Goal: Book appointment/travel/reservation

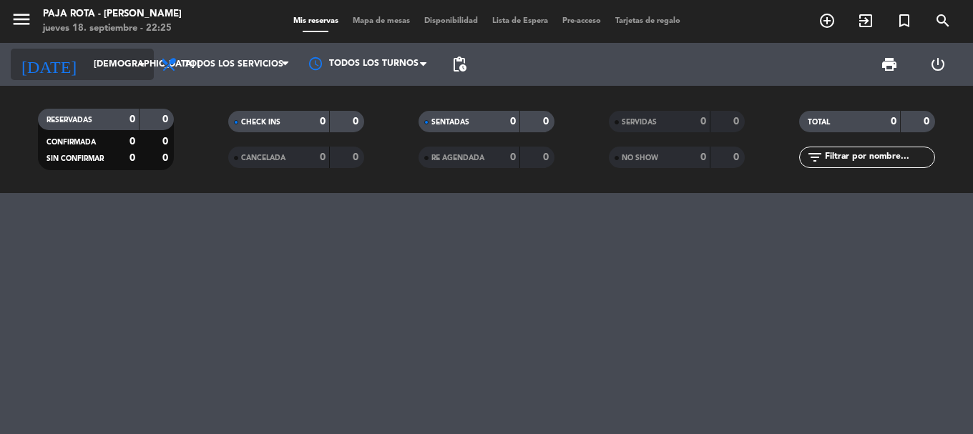
click at [88, 75] on input "[DEMOGRAPHIC_DATA] [DATE]" at bounding box center [147, 64] width 121 height 24
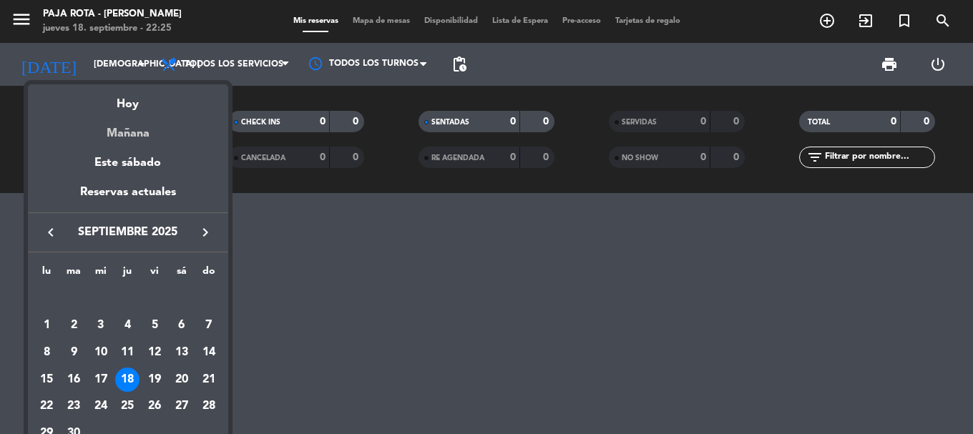
click at [139, 142] on div "Mañana" at bounding box center [128, 128] width 200 height 29
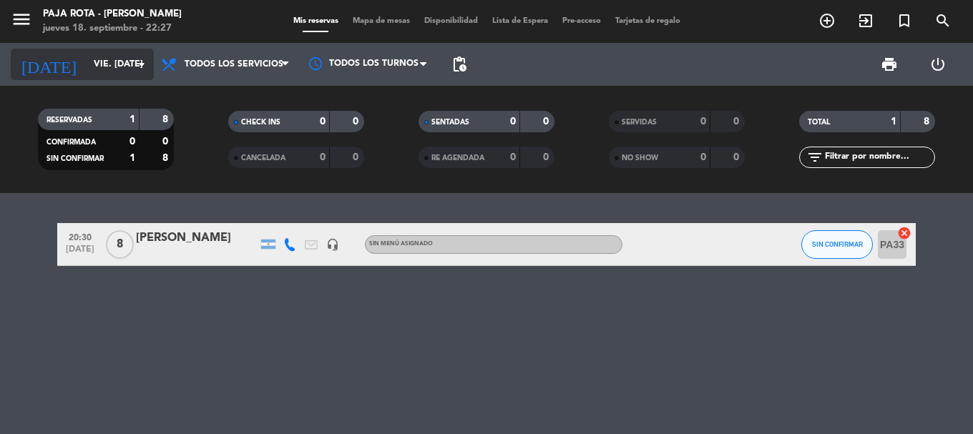
click at [105, 62] on input "vie. [DATE]" at bounding box center [147, 64] width 121 height 24
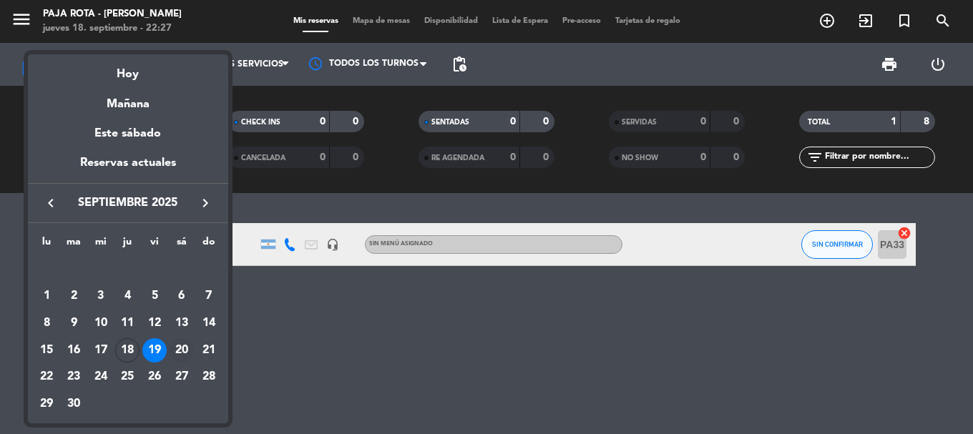
click at [177, 355] on div "20" at bounding box center [182, 350] width 24 height 24
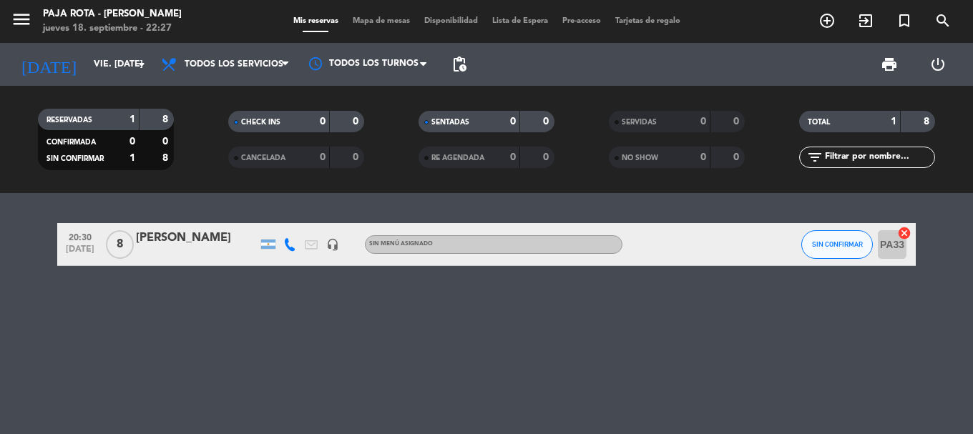
type input "sáb. [DATE]"
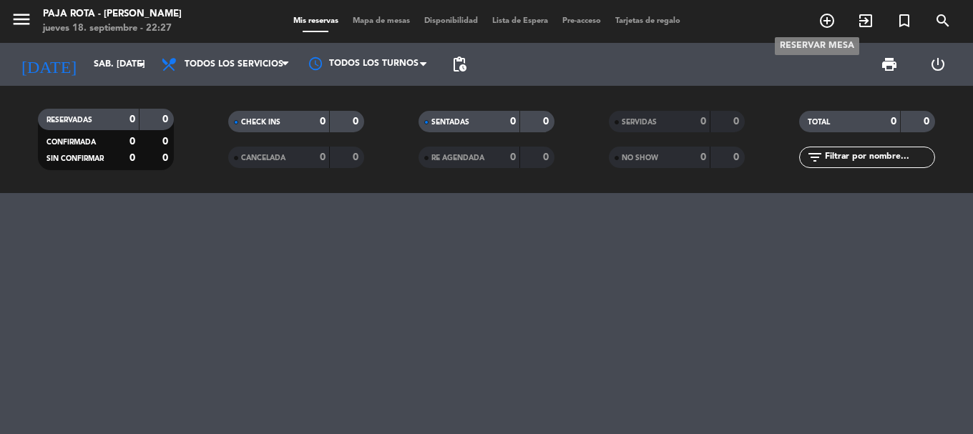
click at [832, 23] on icon "add_circle_outline" at bounding box center [826, 20] width 17 height 17
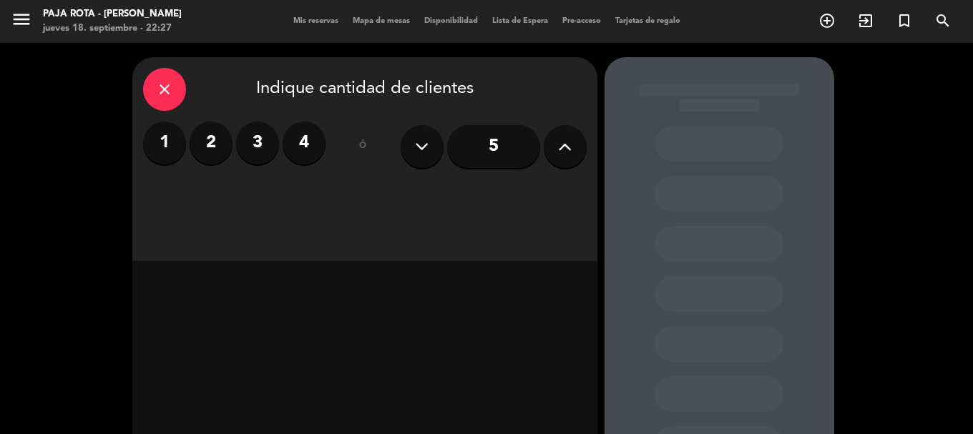
click at [312, 156] on label "4" at bounding box center [304, 143] width 43 height 43
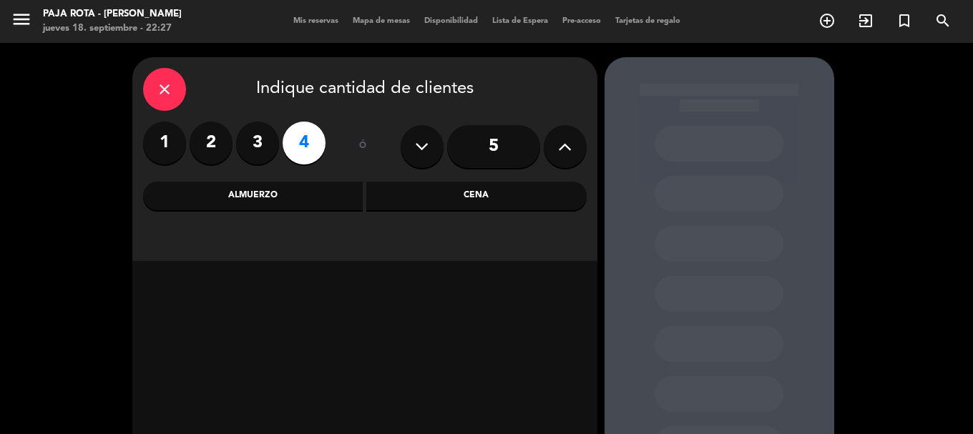
click at [395, 207] on div "Cena" at bounding box center [476, 196] width 220 height 29
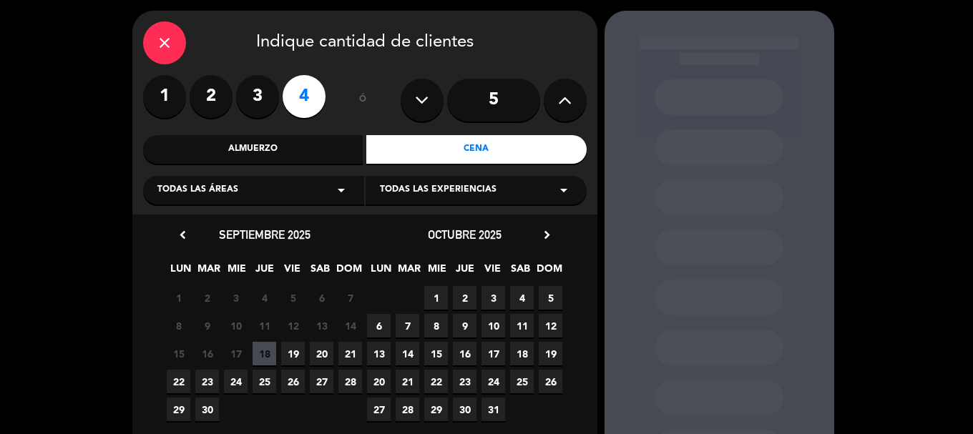
scroll to position [72, 0]
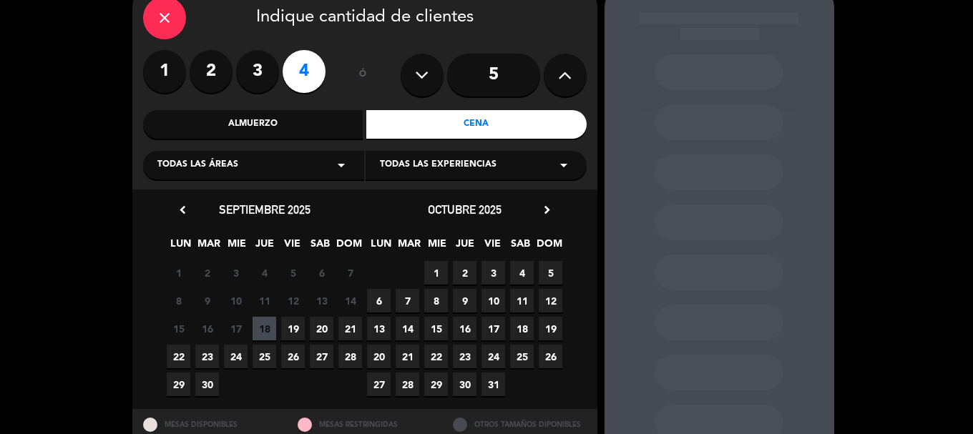
click at [315, 333] on span "20" at bounding box center [322, 329] width 24 height 24
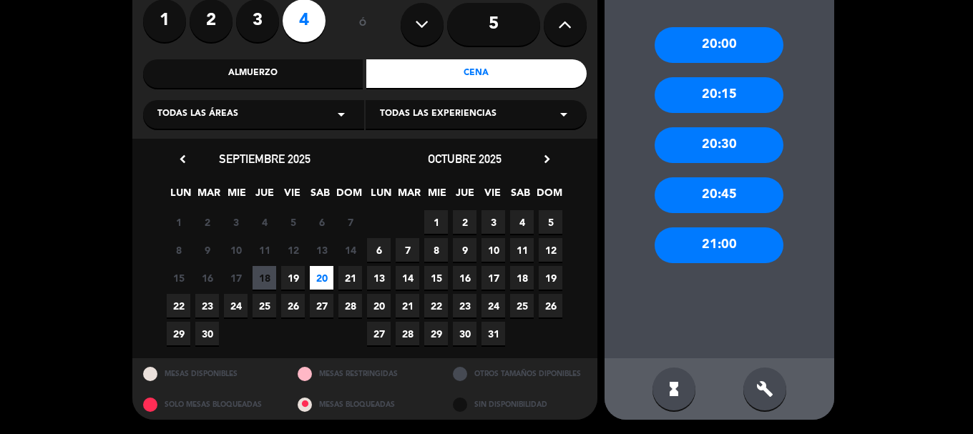
scroll to position [129, 0]
click at [743, 240] on div "21:00" at bounding box center [718, 245] width 129 height 36
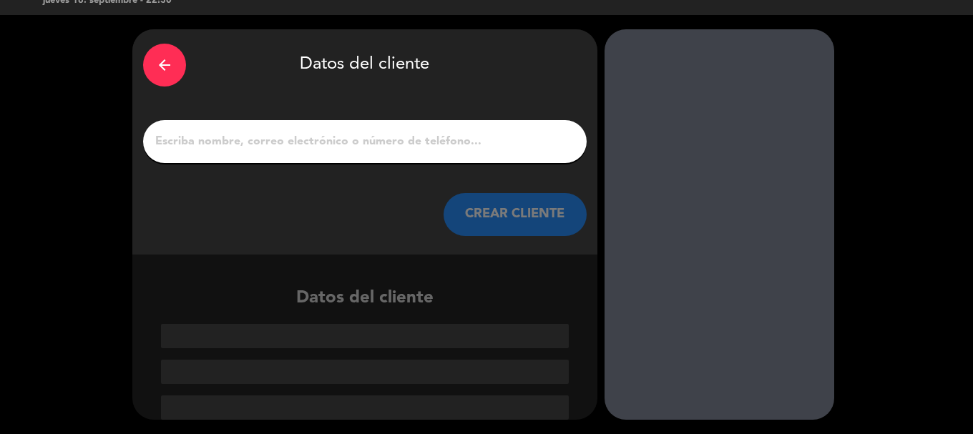
click at [390, 134] on input "1" at bounding box center [365, 142] width 422 height 20
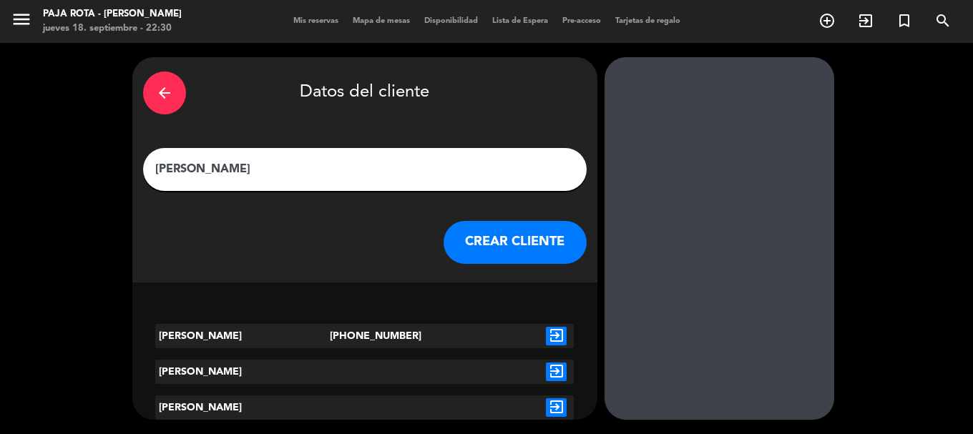
scroll to position [8, 0]
type input "[PERSON_NAME]"
click at [554, 408] on icon "exit_to_app" at bounding box center [556, 407] width 21 height 19
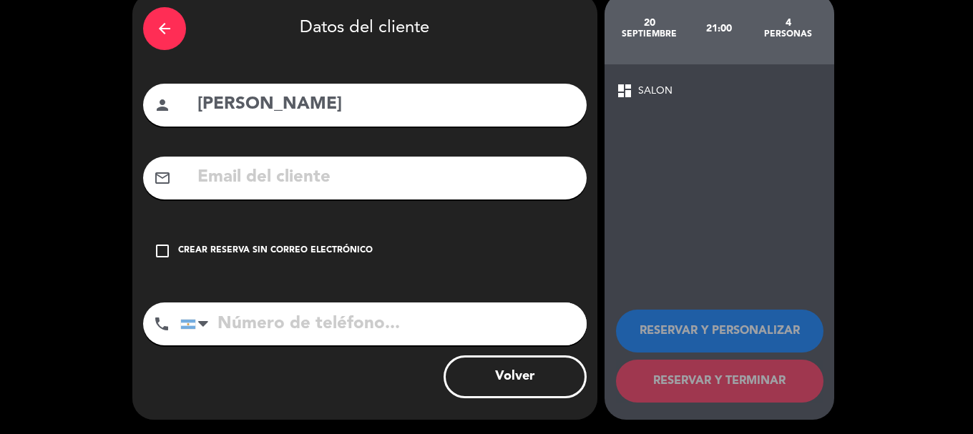
scroll to position [97, 0]
click at [162, 242] on icon "check_box_outline_blank" at bounding box center [162, 250] width 17 height 17
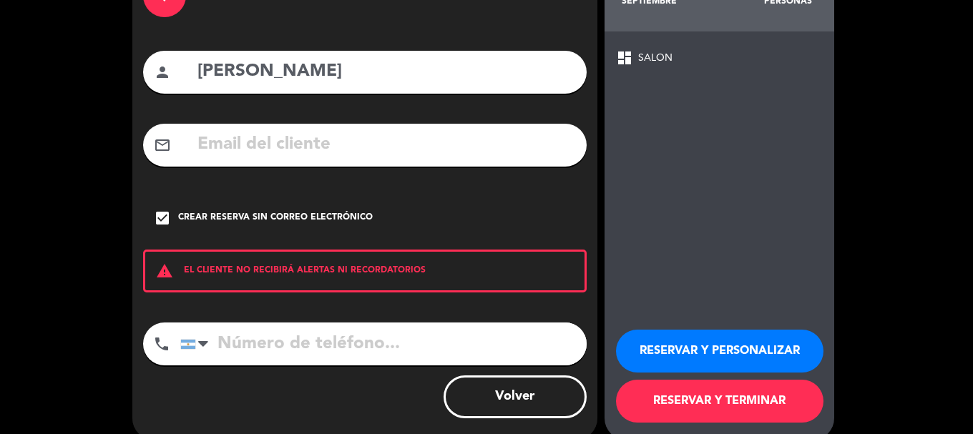
click at [272, 365] on input "tel" at bounding box center [383, 344] width 406 height 43
type input "1128566582"
click at [782, 417] on button "RESERVAR Y TERMINAR" at bounding box center [719, 401] width 207 height 43
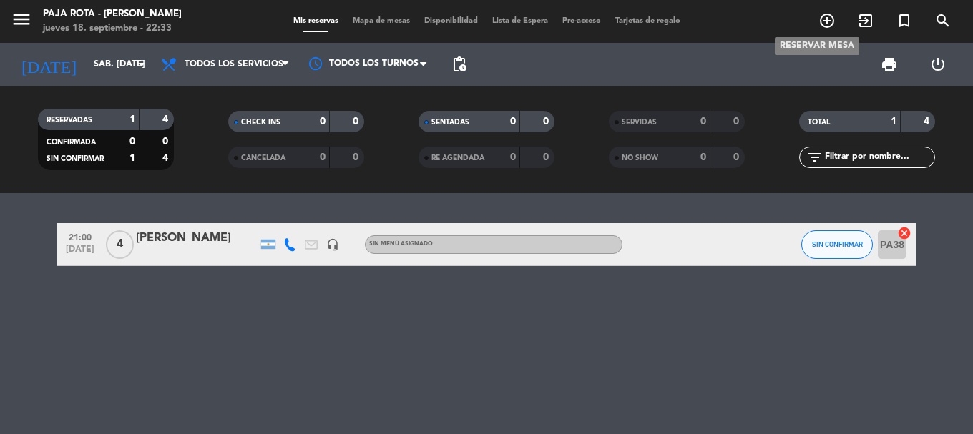
click at [821, 23] on icon "add_circle_outline" at bounding box center [826, 20] width 17 height 17
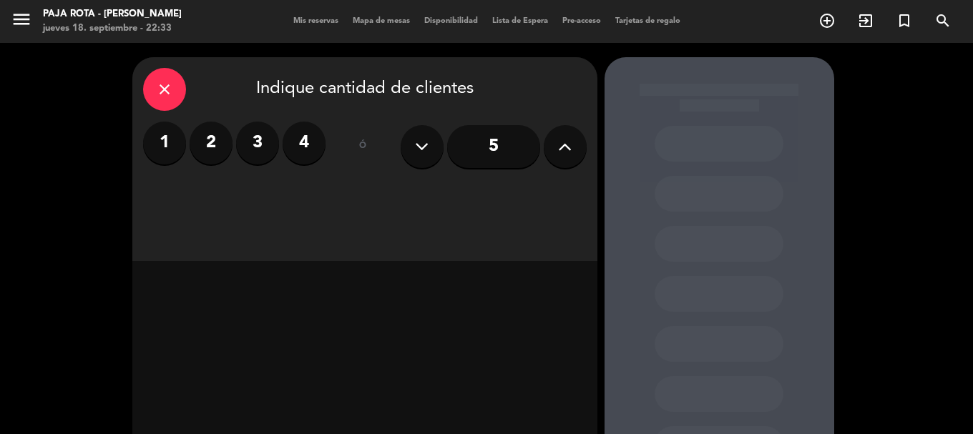
click at [471, 142] on input "5" at bounding box center [493, 146] width 93 height 43
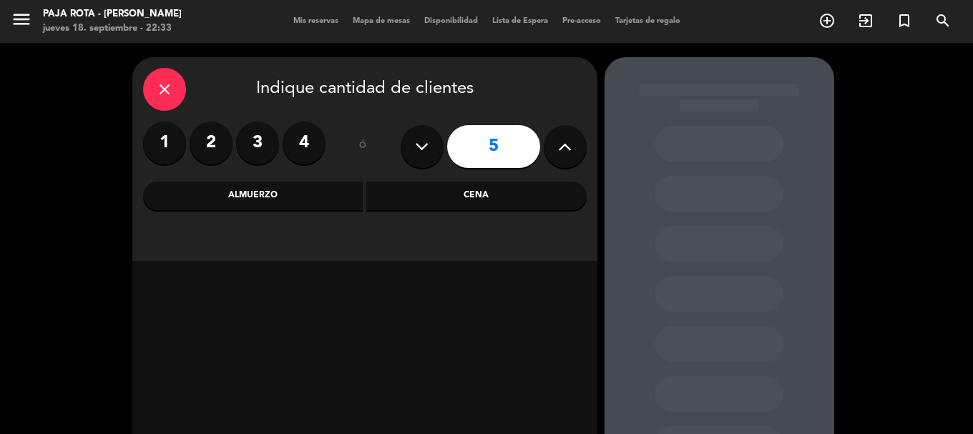
click at [458, 201] on div "Cena" at bounding box center [476, 196] width 220 height 29
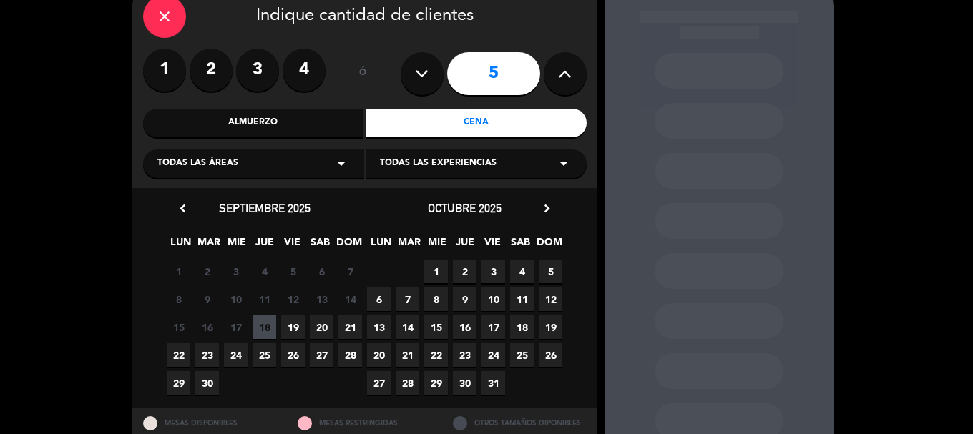
scroll to position [129, 0]
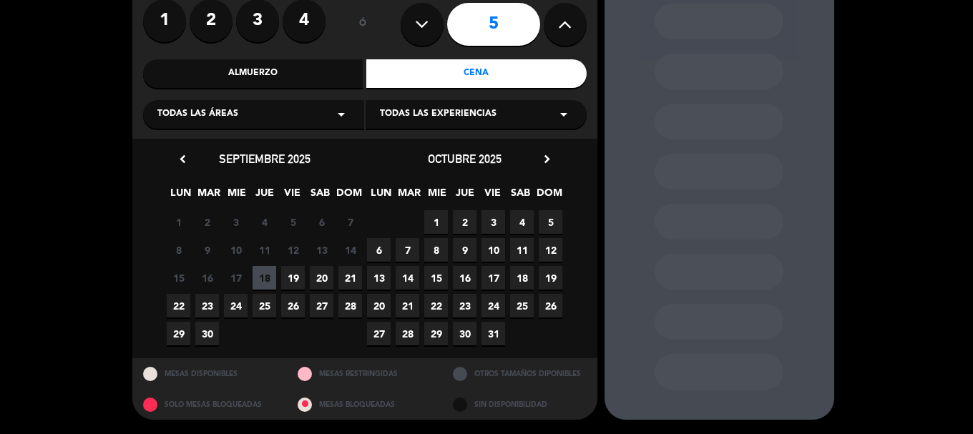
click at [317, 282] on span "20" at bounding box center [322, 278] width 24 height 24
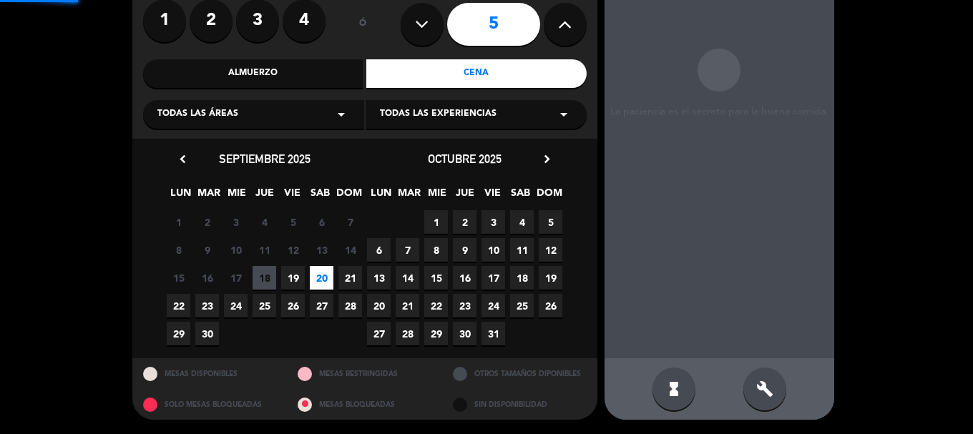
scroll to position [57, 0]
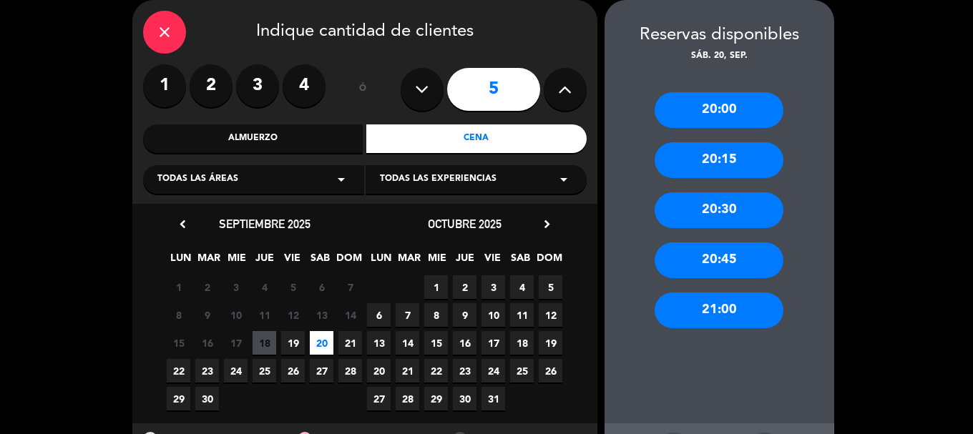
click at [734, 307] on div "21:00" at bounding box center [718, 311] width 129 height 36
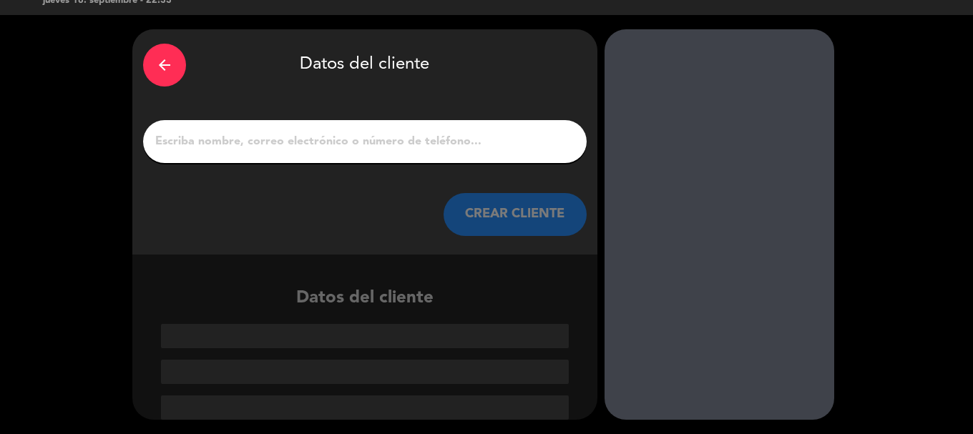
drag, startPoint x: 397, startPoint y: 181, endPoint x: 408, endPoint y: 155, distance: 28.2
click at [398, 180] on div "arrow_back Datos del cliente CREAR CLIENTE" at bounding box center [364, 141] width 465 height 225
click at [414, 144] on input "1" at bounding box center [365, 142] width 422 height 20
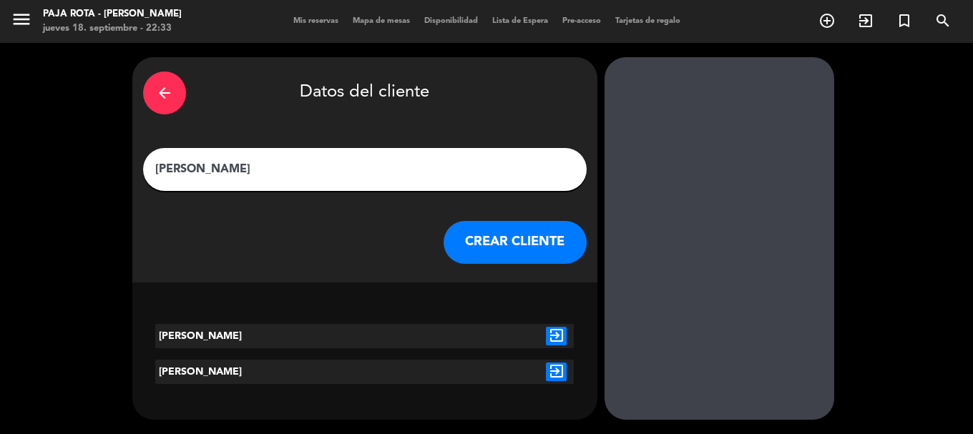
type input "[PERSON_NAME]"
click at [496, 264] on button "CREAR CLIENTE" at bounding box center [514, 242] width 143 height 43
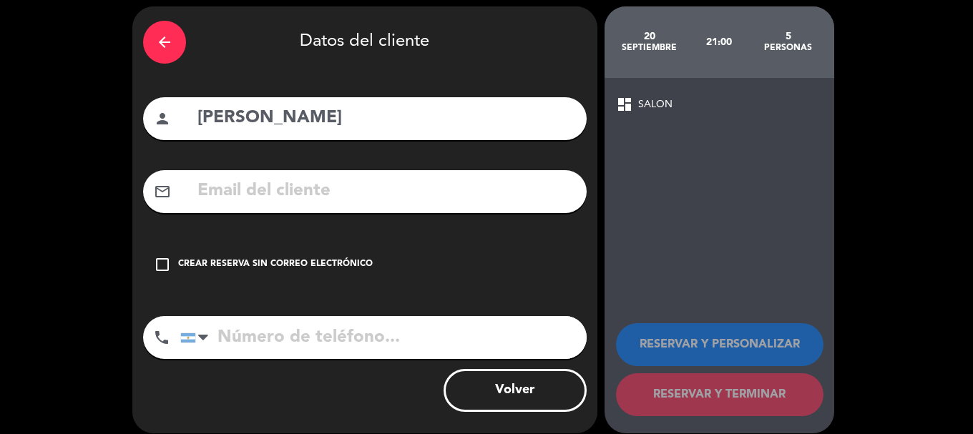
scroll to position [97, 0]
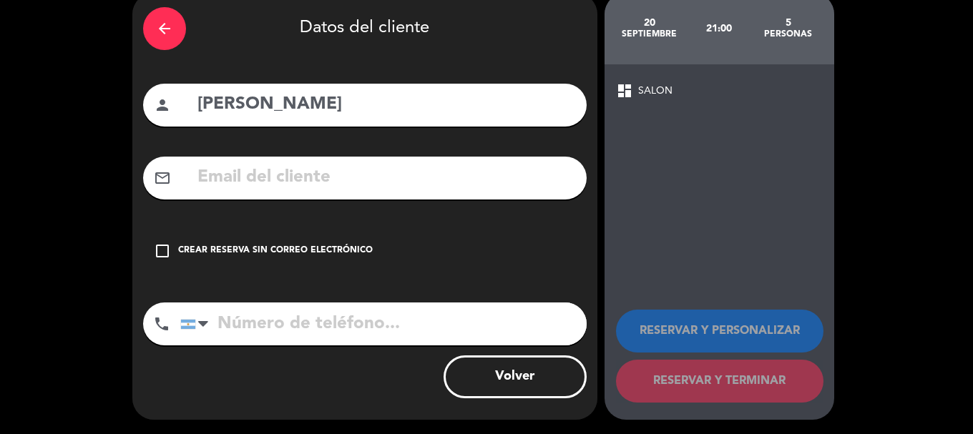
drag, startPoint x: 177, startPoint y: 236, endPoint x: 197, endPoint y: 266, distance: 36.1
click at [177, 240] on div "check_box_outline_blank Crear reserva sin correo electrónico" at bounding box center [364, 251] width 443 height 43
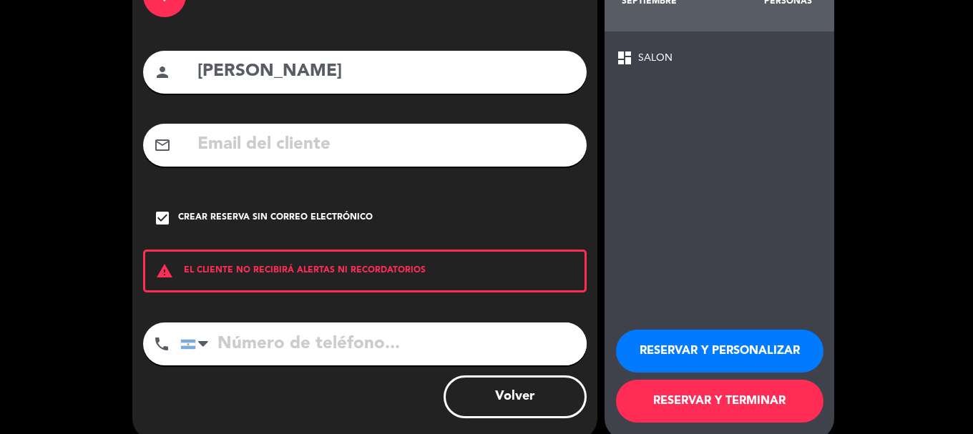
click at [244, 365] on input "tel" at bounding box center [383, 344] width 406 height 43
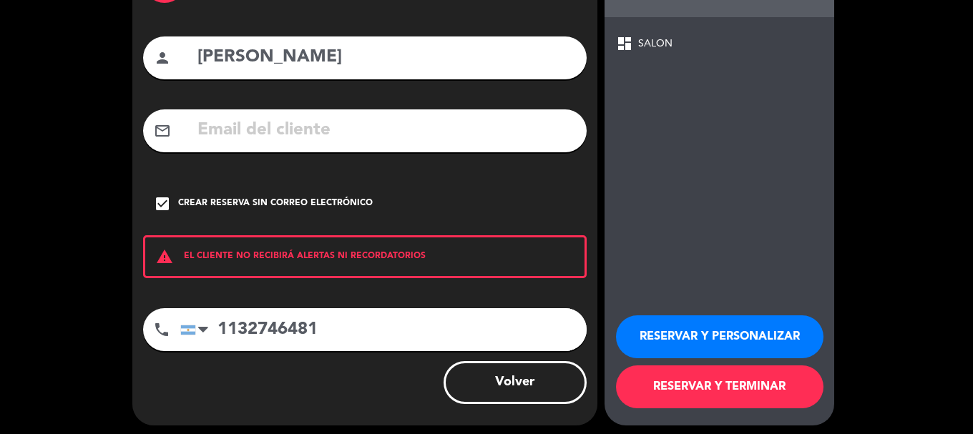
scroll to position [152, 0]
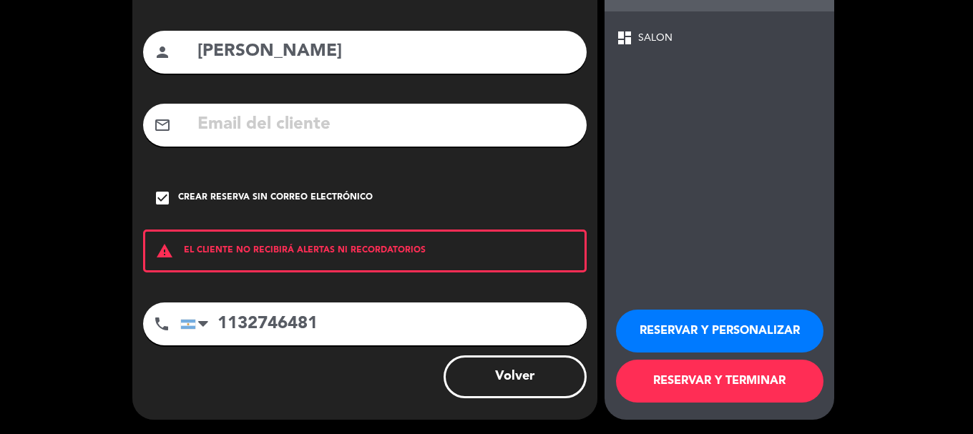
type input "1132746481"
click at [704, 388] on button "RESERVAR Y TERMINAR" at bounding box center [719, 381] width 207 height 43
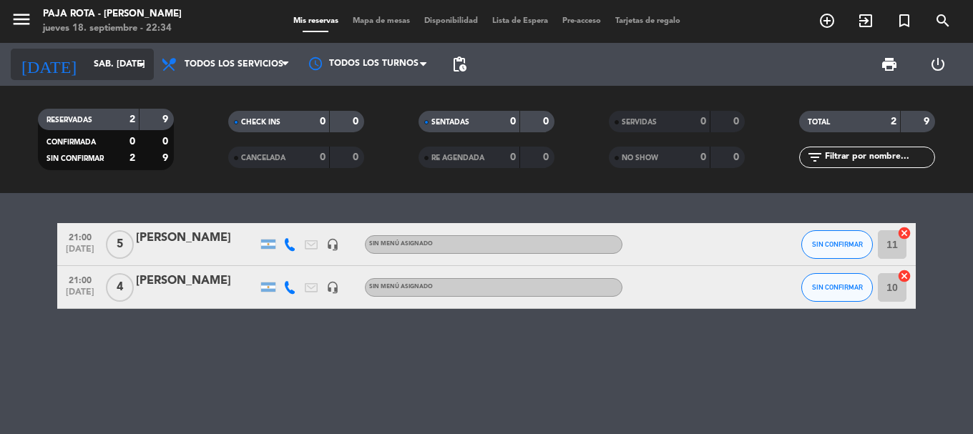
click at [87, 58] on input "sáb. [DATE]" at bounding box center [147, 64] width 121 height 24
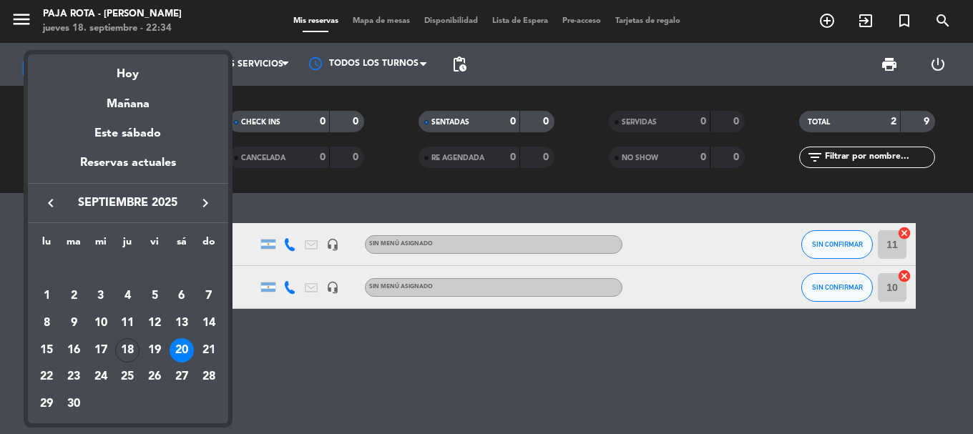
click at [207, 357] on div "21" at bounding box center [209, 350] width 24 height 24
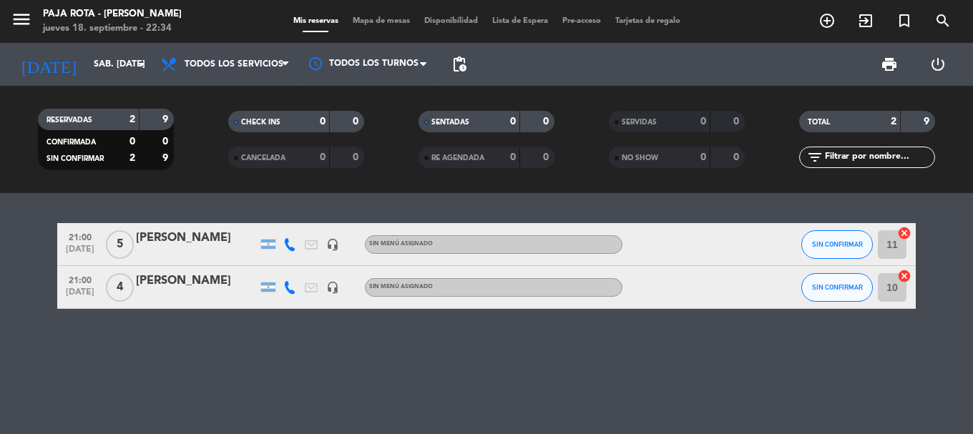
type input "dom. [DATE]"
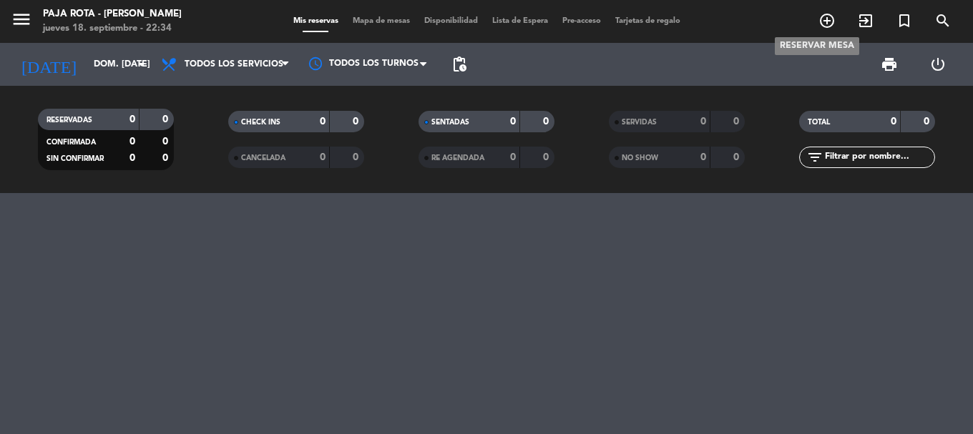
click at [825, 20] on icon "add_circle_outline" at bounding box center [826, 20] width 17 height 17
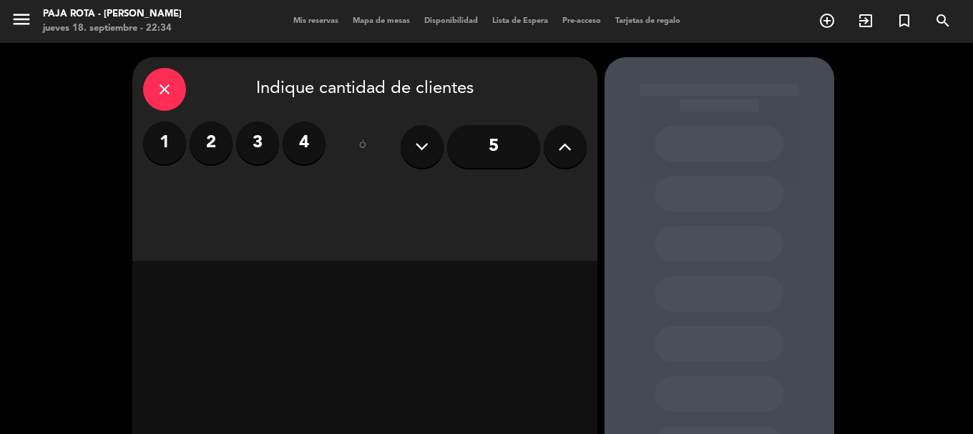
click at [561, 152] on icon at bounding box center [565, 146] width 14 height 21
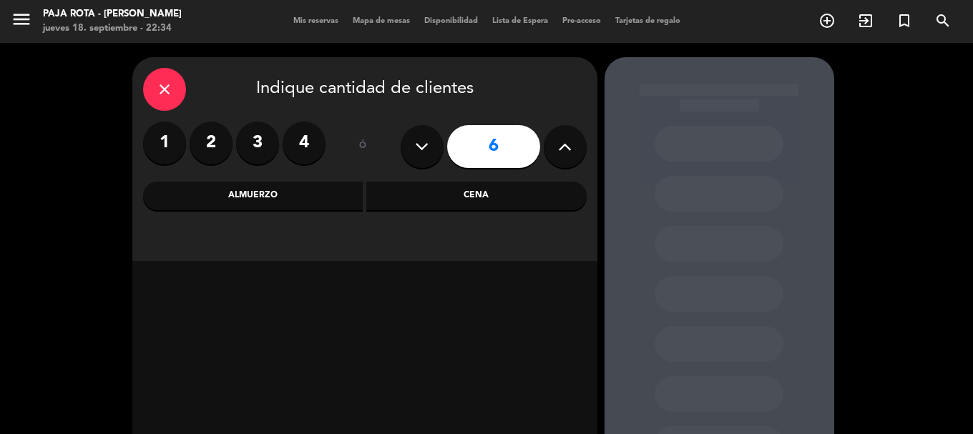
click at [561, 152] on icon at bounding box center [565, 146] width 14 height 21
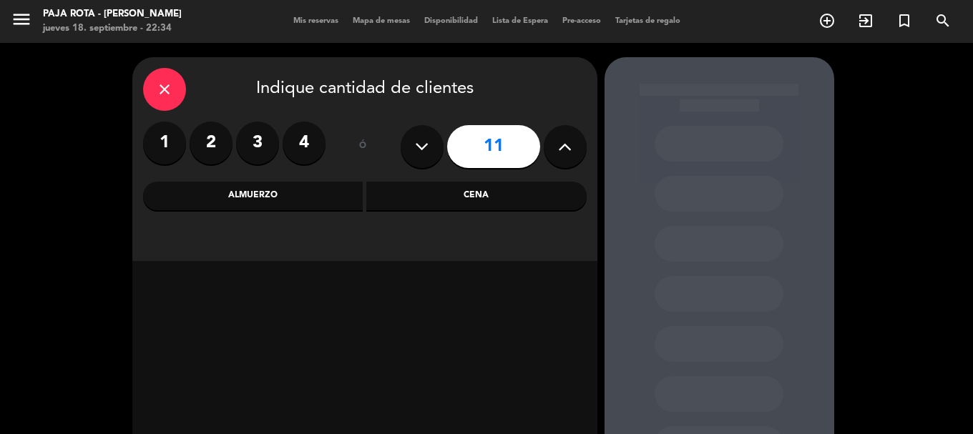
click at [561, 152] on icon at bounding box center [565, 146] width 14 height 21
type input "12"
click at [222, 197] on div "Almuerzo" at bounding box center [253, 196] width 220 height 29
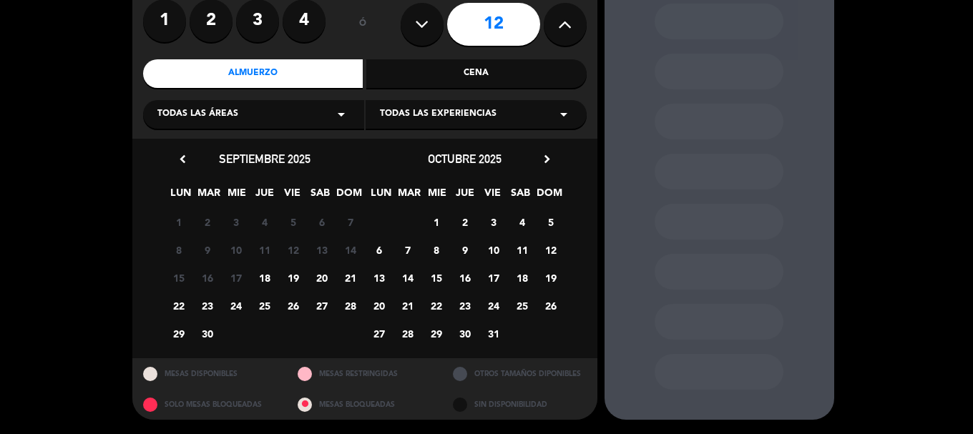
click at [342, 277] on span "21" at bounding box center [350, 278] width 24 height 24
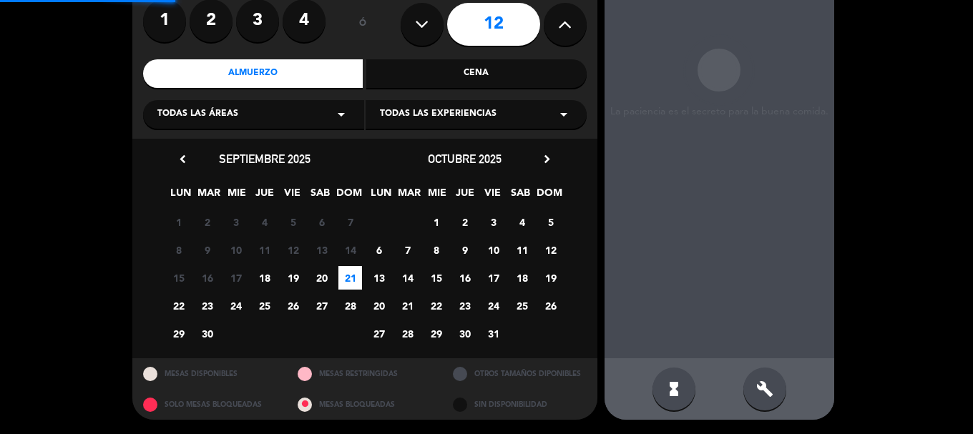
scroll to position [57, 0]
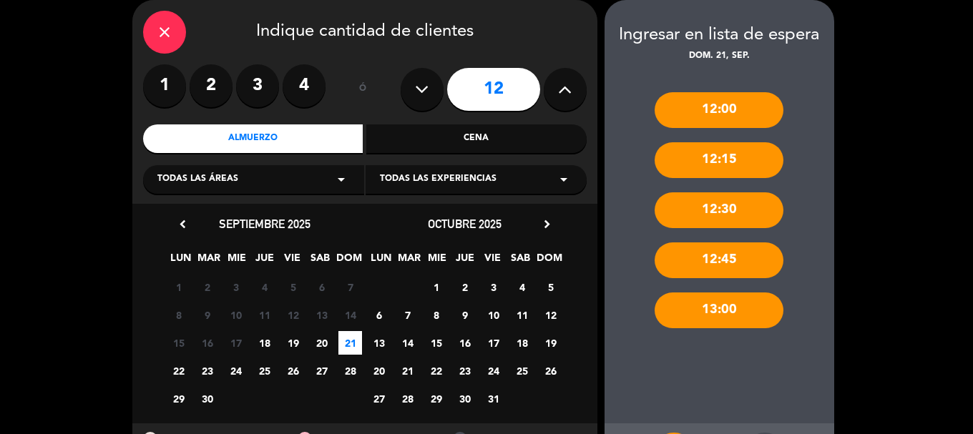
click at [753, 312] on div "13:00" at bounding box center [718, 311] width 129 height 36
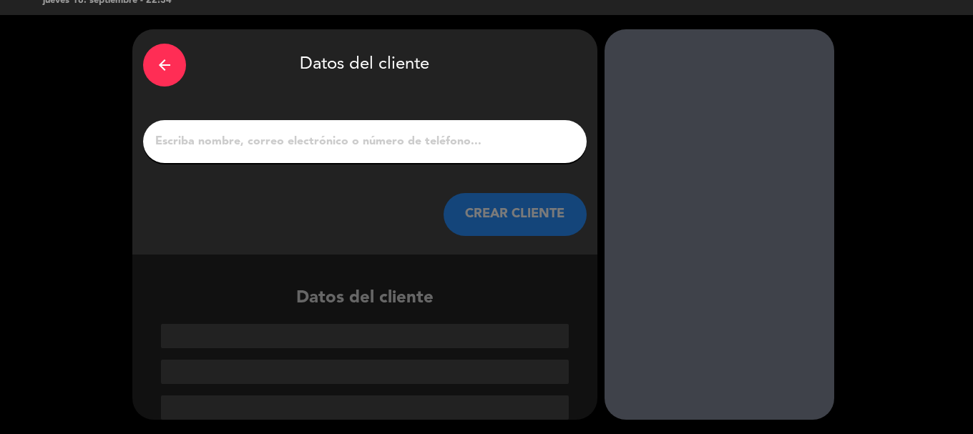
scroll to position [36, 0]
click at [275, 139] on input "1" at bounding box center [365, 142] width 422 height 20
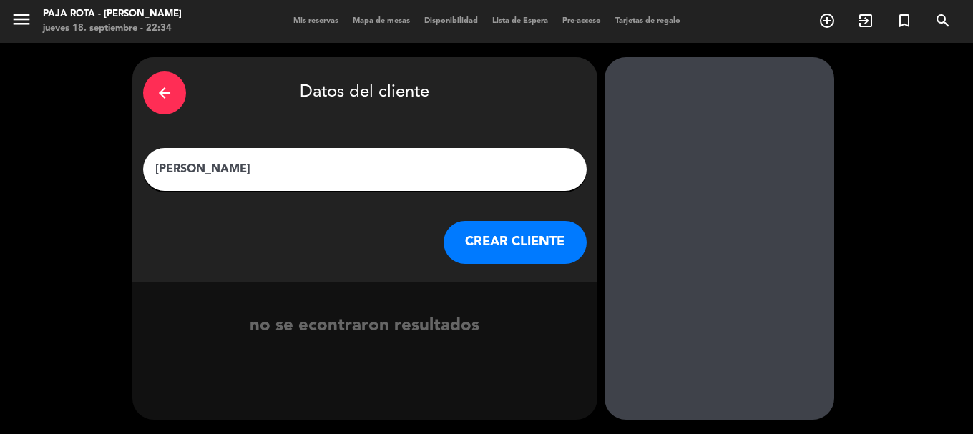
type input "[PERSON_NAME]"
click at [547, 262] on button "CREAR CLIENTE" at bounding box center [514, 242] width 143 height 43
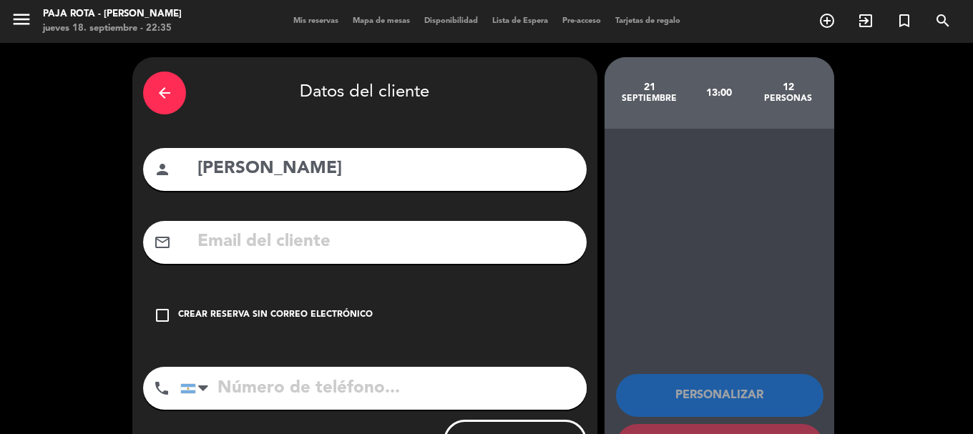
click at [177, 333] on div "check_box_outline_blank Crear reserva sin correo electrónico" at bounding box center [364, 315] width 443 height 43
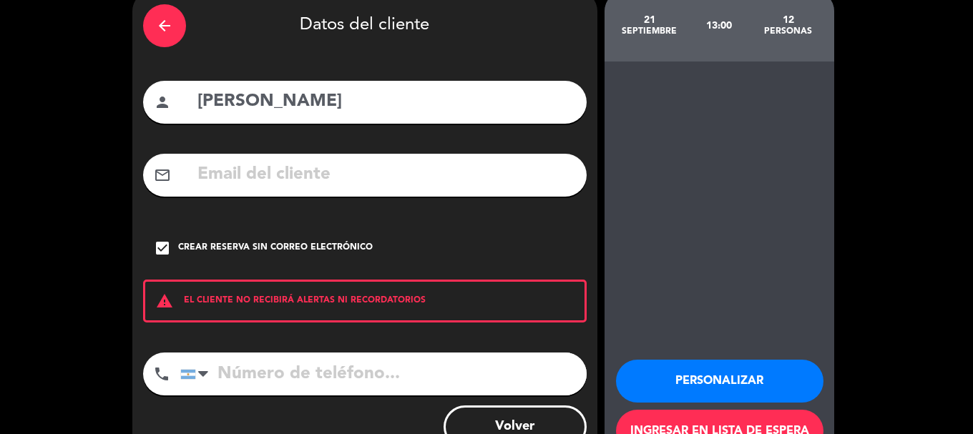
scroll to position [143, 0]
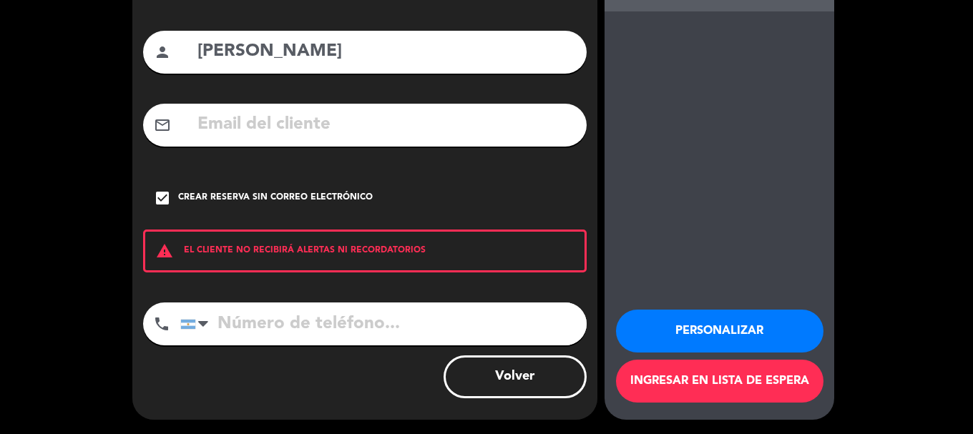
click at [267, 320] on input "tel" at bounding box center [383, 324] width 406 height 43
type input "1164019268"
click at [676, 383] on button "Ingresar en lista de espera" at bounding box center [719, 381] width 207 height 43
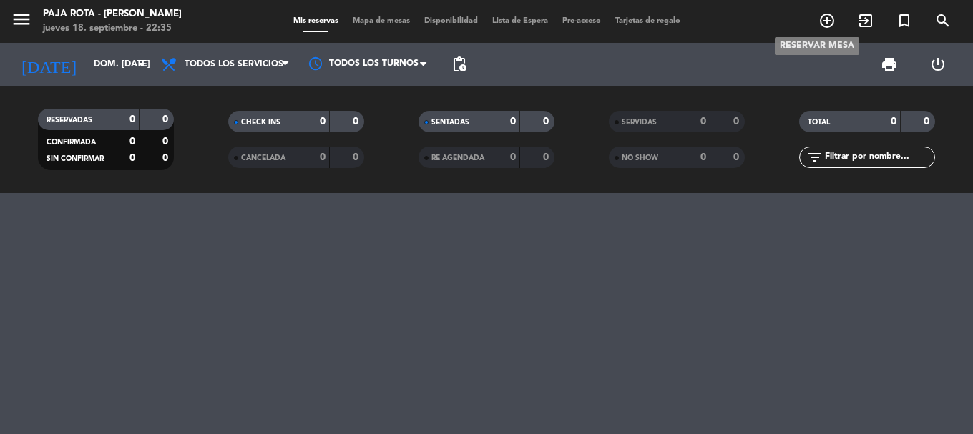
click at [829, 21] on icon "add_circle_outline" at bounding box center [826, 20] width 17 height 17
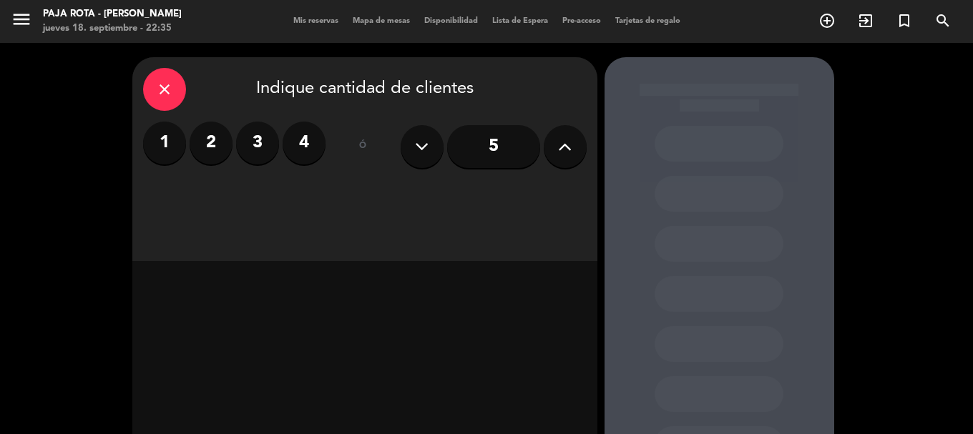
click at [309, 149] on label "4" at bounding box center [304, 143] width 43 height 43
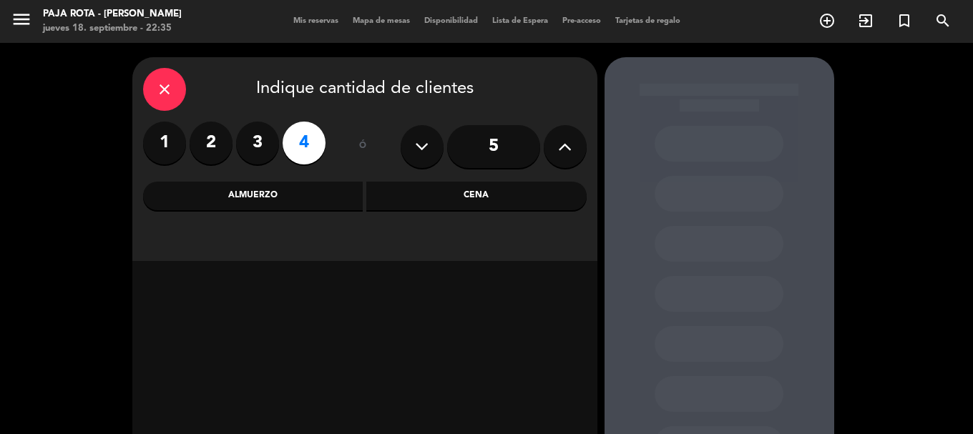
drag, startPoint x: 418, startPoint y: 207, endPoint x: 273, endPoint y: 197, distance: 144.8
click at [273, 205] on div "Almuerzo Cena" at bounding box center [364, 196] width 443 height 29
click at [273, 195] on div "Almuerzo" at bounding box center [253, 196] width 220 height 29
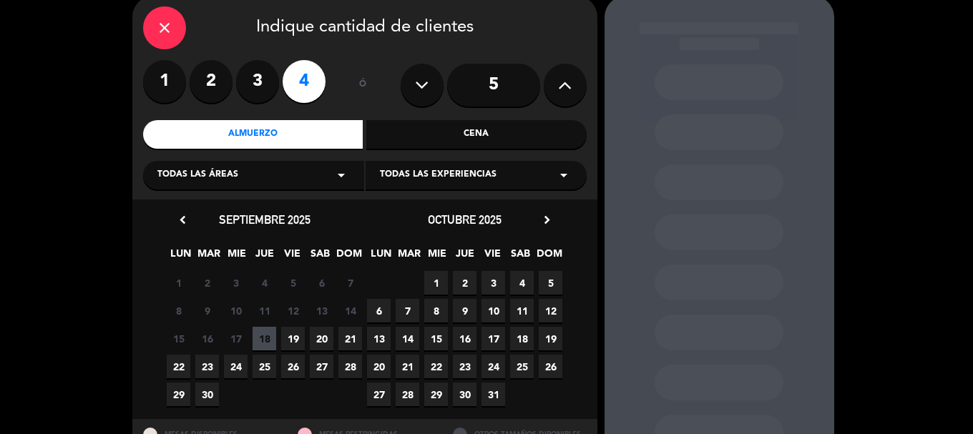
scroll to position [129, 0]
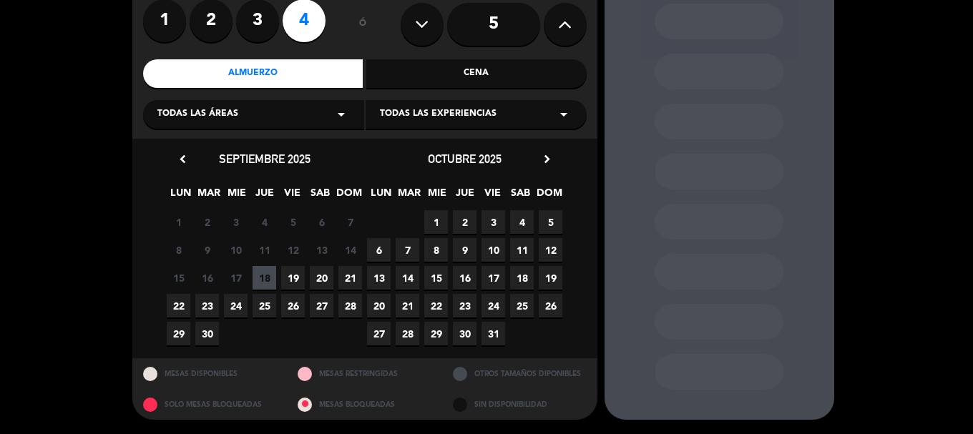
click at [355, 277] on span "21" at bounding box center [350, 278] width 24 height 24
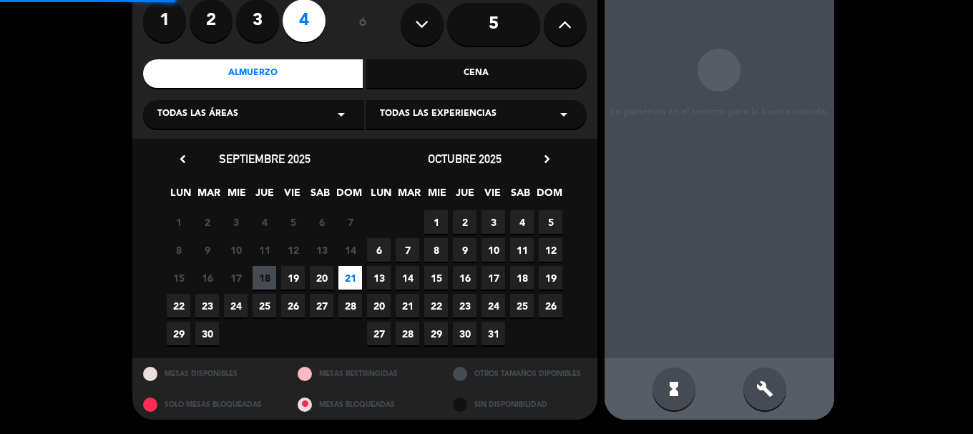
scroll to position [57, 0]
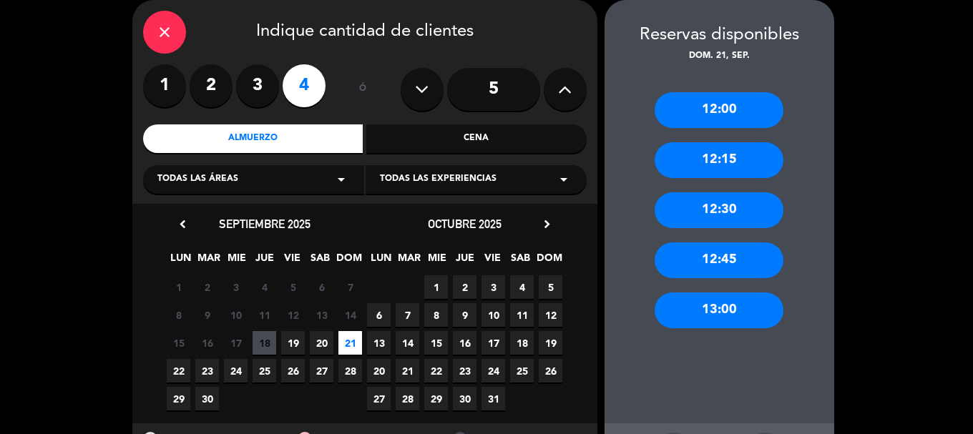
click at [729, 315] on div "13:00" at bounding box center [718, 311] width 129 height 36
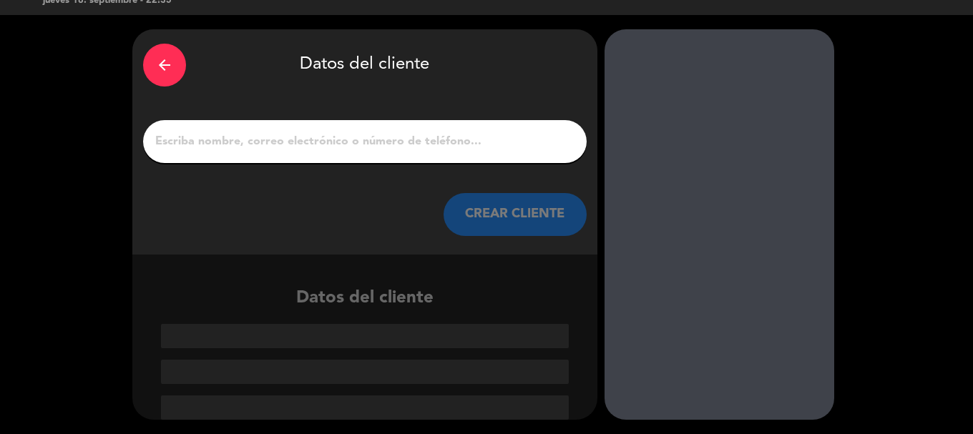
scroll to position [36, 0]
click at [378, 135] on input "1" at bounding box center [365, 142] width 422 height 20
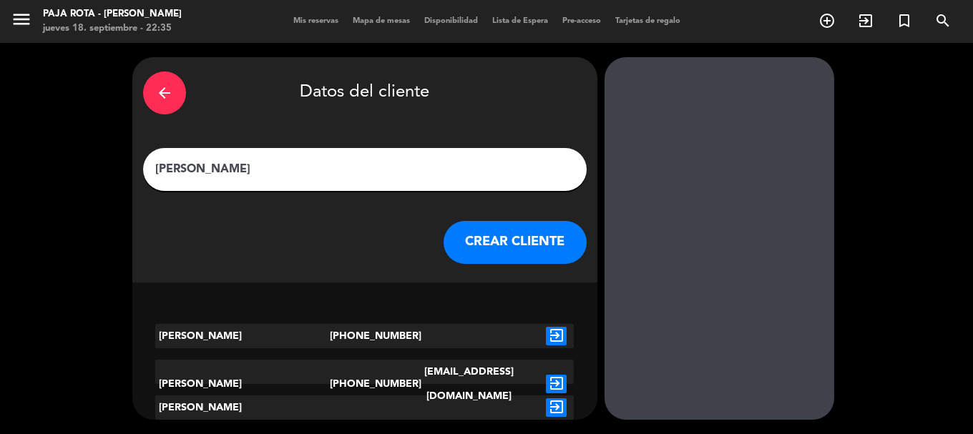
scroll to position [8, 0]
type input "[PERSON_NAME]"
click at [551, 407] on icon "exit_to_app" at bounding box center [556, 407] width 21 height 19
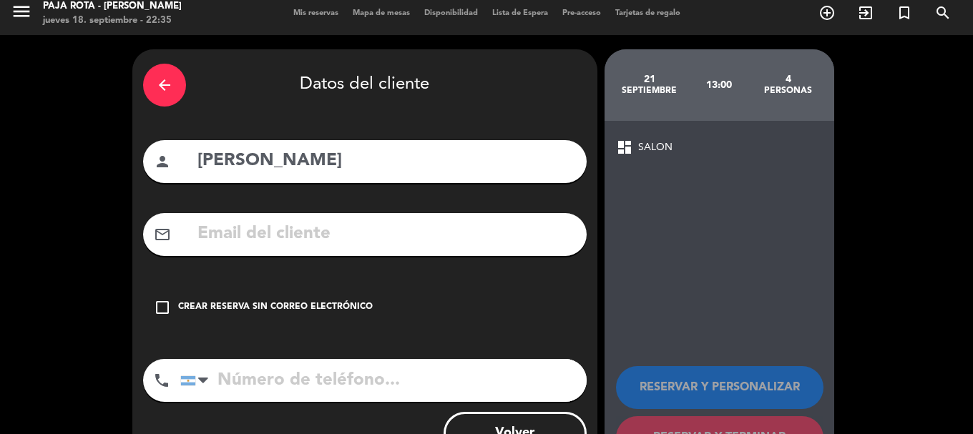
click at [167, 316] on icon "check_box_outline_blank" at bounding box center [162, 307] width 17 height 17
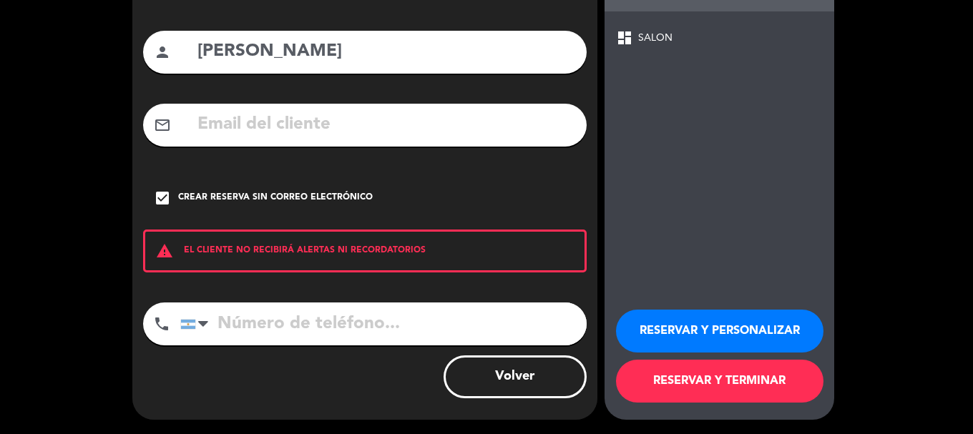
scroll to position [152, 0]
click at [263, 318] on input "tel" at bounding box center [383, 324] width 406 height 43
type input "1125081985"
click at [724, 393] on button "RESERVAR Y TERMINAR" at bounding box center [719, 381] width 207 height 43
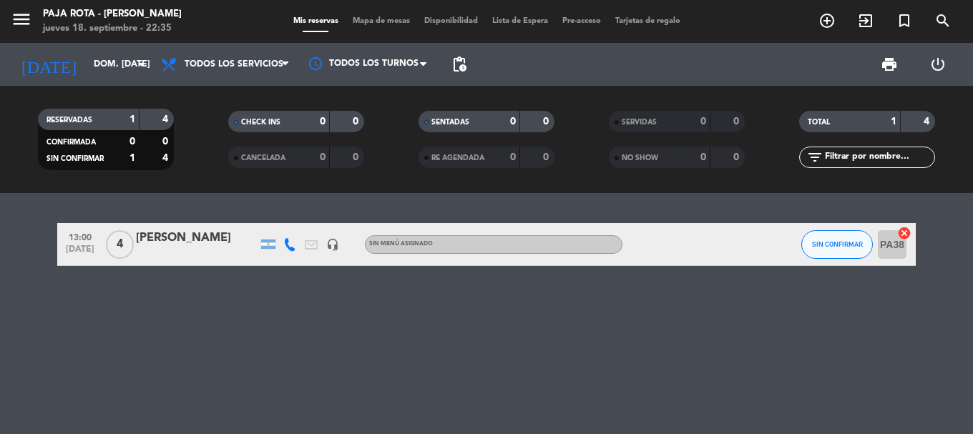
click at [540, 21] on span "Lista de Espera" at bounding box center [520, 21] width 70 height 8
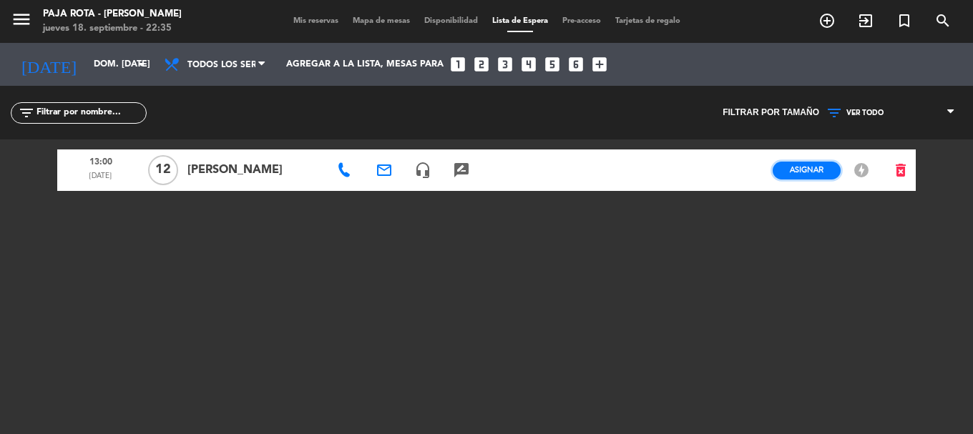
click at [801, 175] on span "Asignar" at bounding box center [807, 169] width 34 height 11
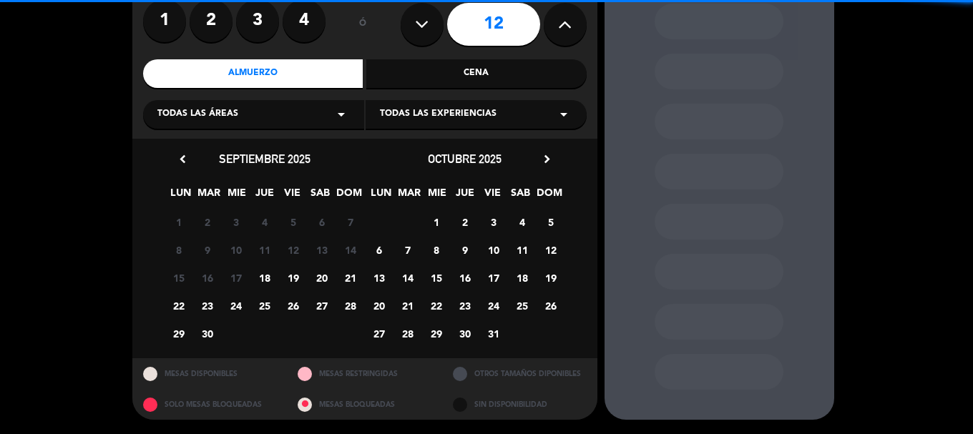
scroll to position [129, 0]
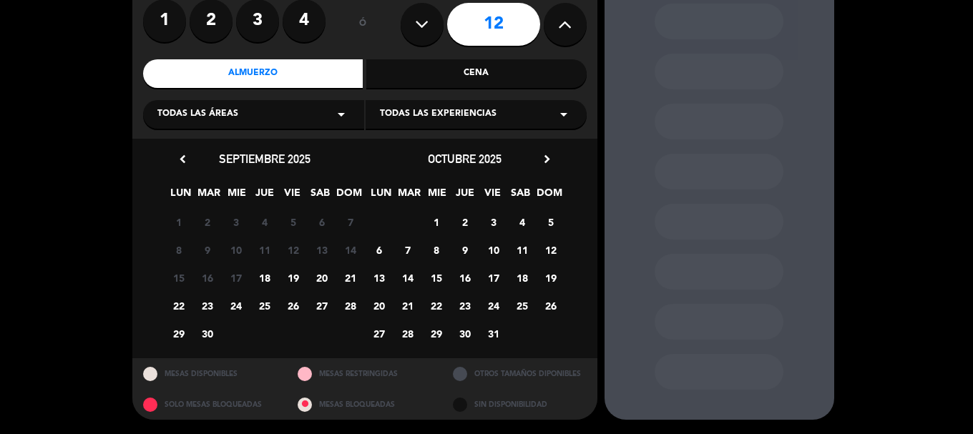
click at [349, 280] on span "21" at bounding box center [350, 278] width 24 height 24
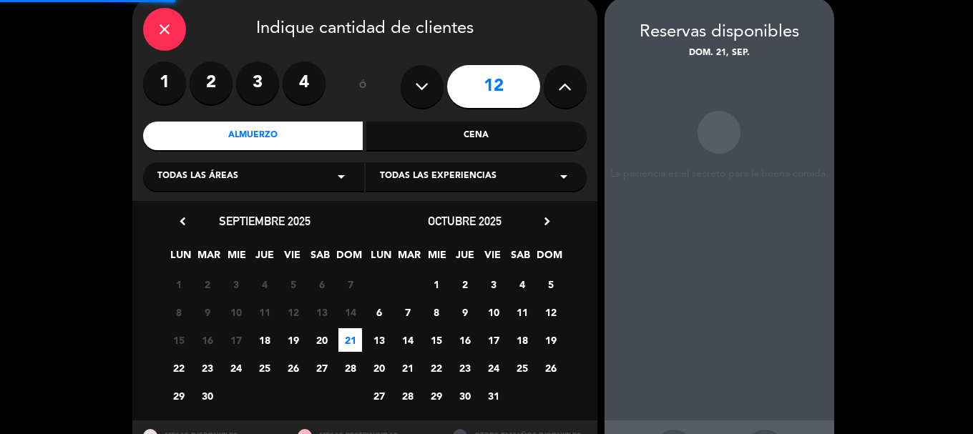
scroll to position [57, 0]
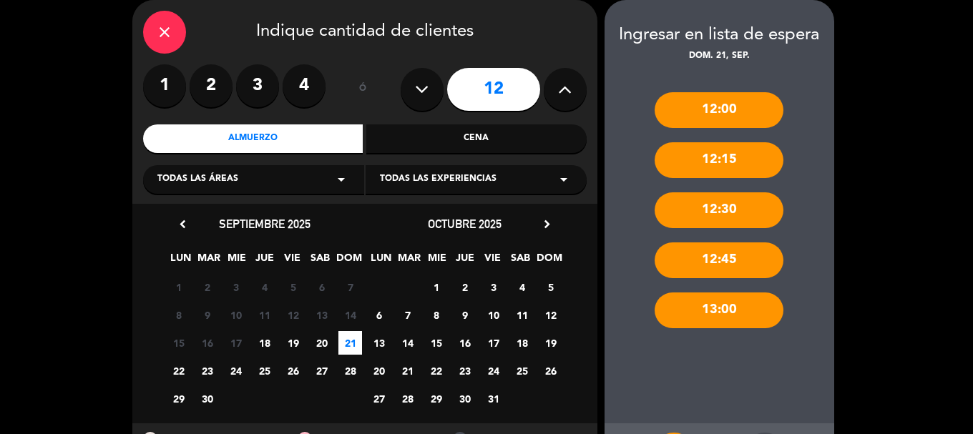
click at [745, 312] on div "13:00" at bounding box center [718, 311] width 129 height 36
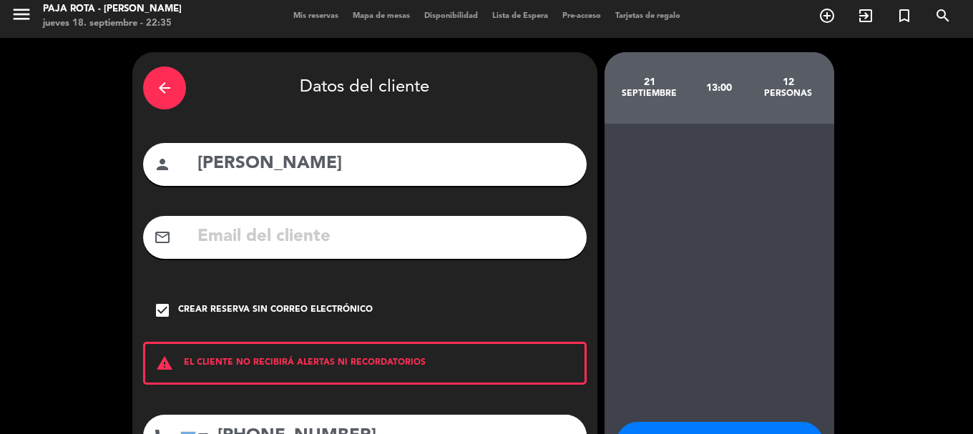
scroll to position [0, 0]
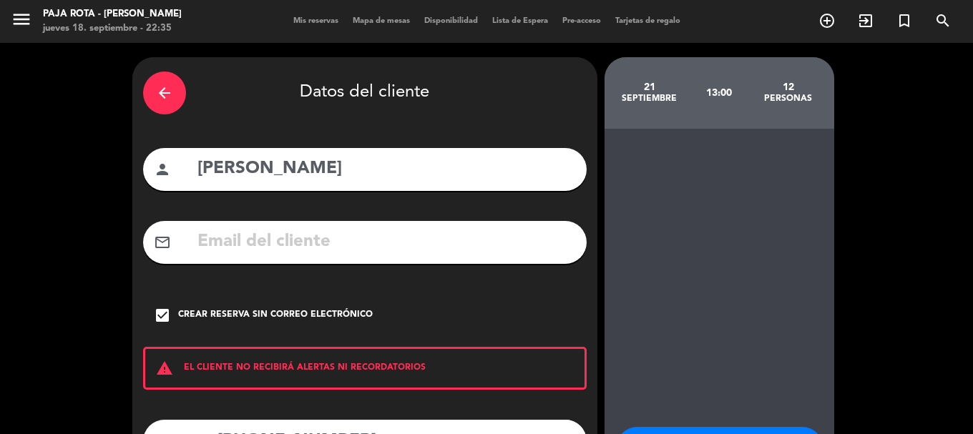
click at [172, 84] on div "arrow_back" at bounding box center [164, 93] width 43 height 43
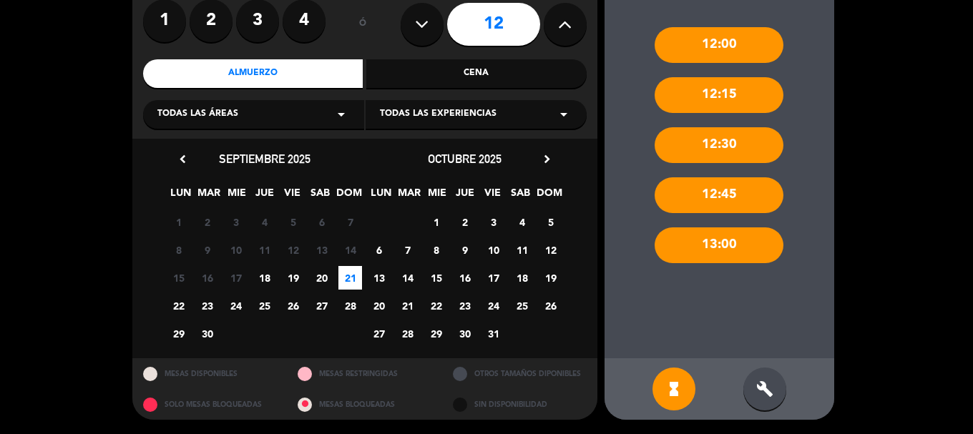
scroll to position [129, 0]
click at [761, 387] on icon "build" at bounding box center [764, 388] width 17 height 17
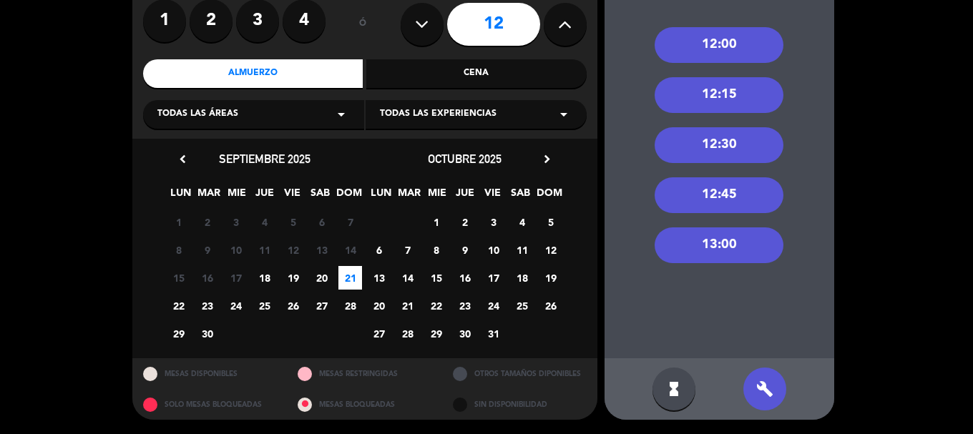
click at [714, 246] on div "13:00" at bounding box center [718, 245] width 129 height 36
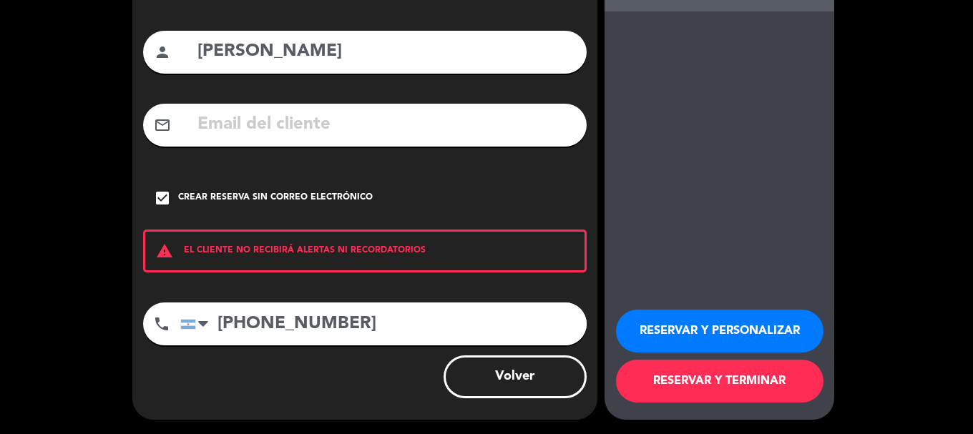
click at [754, 403] on button "RESERVAR Y TERMINAR" at bounding box center [719, 381] width 207 height 43
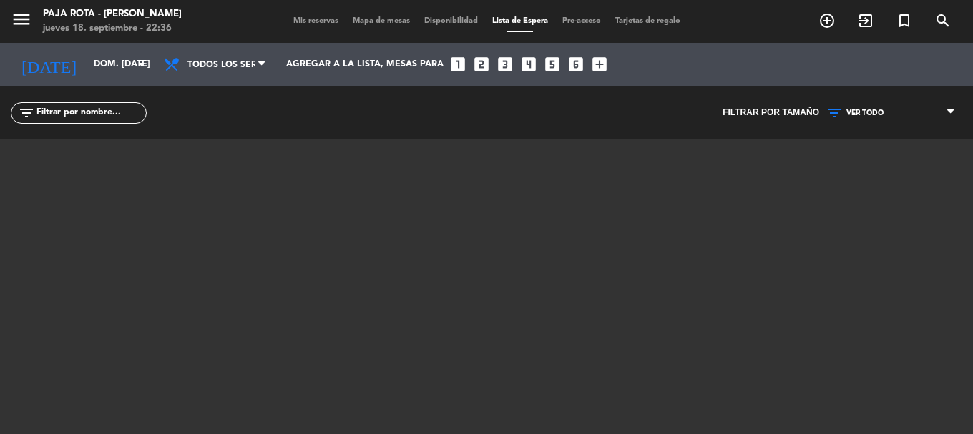
click at [330, 21] on span "Mis reservas" at bounding box center [315, 21] width 59 height 8
